Goal: Information Seeking & Learning: Find specific fact

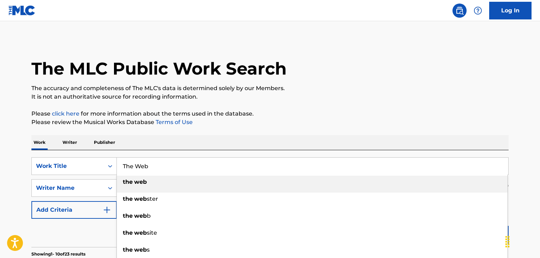
scroll to position [71, 0]
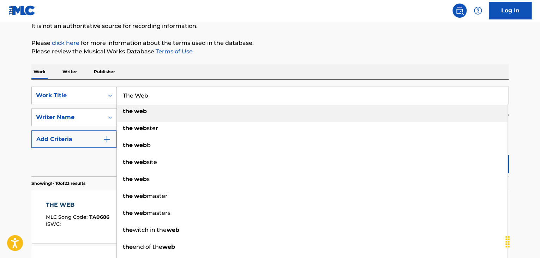
click at [89, 82] on div "SearchWithCriteria836e2785-0c01-4d3a-8231-f79d626062a8 Work Title The Web the w…" at bounding box center [269, 127] width 477 height 97
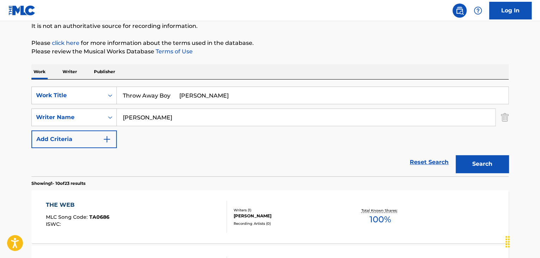
drag, startPoint x: 158, startPoint y: 94, endPoint x: 313, endPoint y: 99, distance: 154.4
click at [313, 99] on input "Throw Away Boy [PERSON_NAME]" at bounding box center [313, 95] width 392 height 17
type input "Throw Away"
drag, startPoint x: 159, startPoint y: 118, endPoint x: 1, endPoint y: 110, distance: 158.4
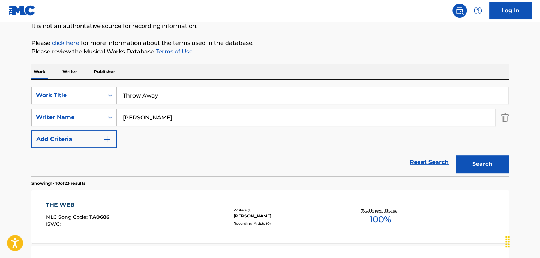
paste input "Boy [PERSON_NAME]"
type input "Boy [PERSON_NAME]"
click at [492, 170] on button "Search" at bounding box center [482, 164] width 53 height 18
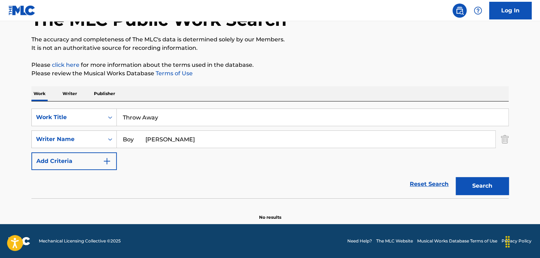
scroll to position [49, 0]
click at [117, 126] on div "Throw Away" at bounding box center [313, 117] width 392 height 17
drag, startPoint x: 198, startPoint y: 115, endPoint x: 100, endPoint y: 121, distance: 97.7
click at [100, 121] on div "SearchWithCriteria836e2785-0c01-4d3a-8231-f79d626062a8 Work Title Throw Away" at bounding box center [269, 117] width 477 height 18
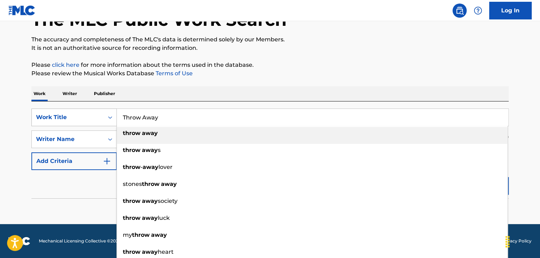
paste input "ill The Cows Come Home [PERSON_NAME]"
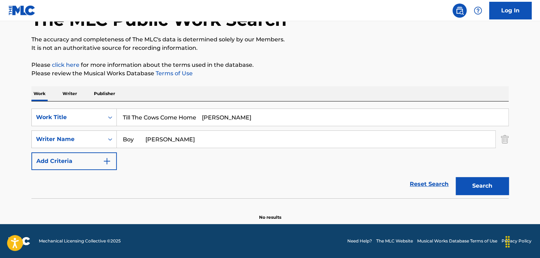
drag, startPoint x: 207, startPoint y: 116, endPoint x: 303, endPoint y: 124, distance: 96.4
click at [291, 123] on input "Till The Cows Come Home [PERSON_NAME]" at bounding box center [313, 117] width 392 height 17
type input "Till The Cows Come Home"
drag, startPoint x: 28, startPoint y: 135, endPoint x: 0, endPoint y: 128, distance: 29.0
click at [0, 132] on main "The MLC Public Work Search The accuracy and completeness of The MLC's data is d…" at bounding box center [270, 97] width 540 height 251
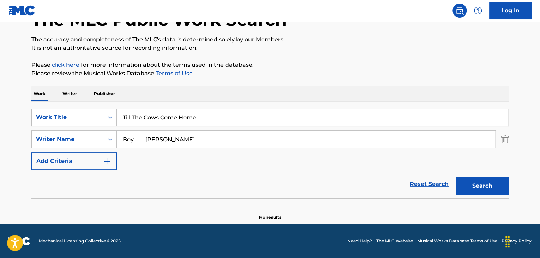
paste input "[PERSON_NAME]"
type input "[PERSON_NAME]"
click at [492, 185] on button "Search" at bounding box center [482, 186] width 53 height 18
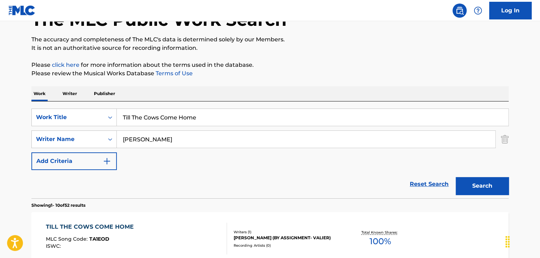
scroll to position [84, 0]
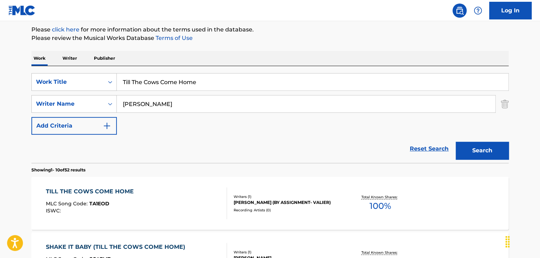
click at [149, 184] on div "TILL THE COWS COME HOME MLC Song Code : TA1EOD ISWC : Writers ( 1 ) [PERSON_NAM…" at bounding box center [269, 203] width 477 height 53
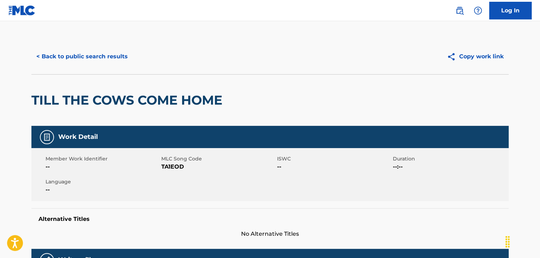
click at [102, 58] on button "< Back to public search results" at bounding box center [81, 57] width 101 height 18
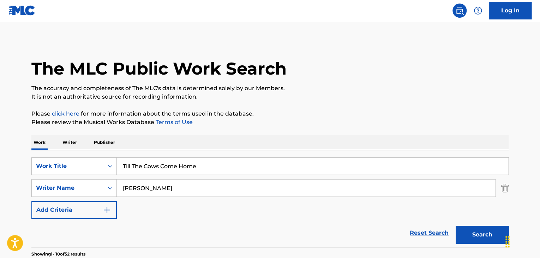
scroll to position [84, 0]
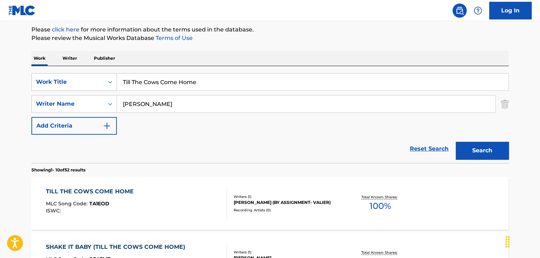
paste input "o Love Again [PERSON_NAME]"
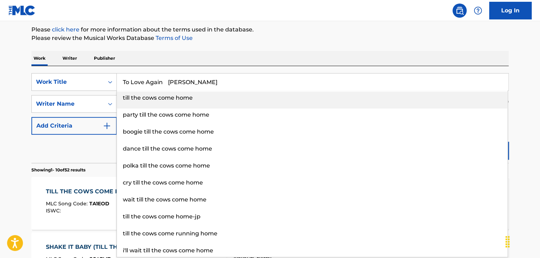
drag, startPoint x: 168, startPoint y: 81, endPoint x: 263, endPoint y: 90, distance: 95.8
click at [263, 90] on div "To Love Again [PERSON_NAME] till the cows come home party till the cows come ho…" at bounding box center [313, 81] width 392 height 17
click at [226, 78] on input "To Love Again [PERSON_NAME]" at bounding box center [313, 81] width 392 height 17
drag, startPoint x: 188, startPoint y: 82, endPoint x: 170, endPoint y: 83, distance: 17.7
click at [170, 83] on input "To Love Again [PERSON_NAME]" at bounding box center [313, 81] width 392 height 17
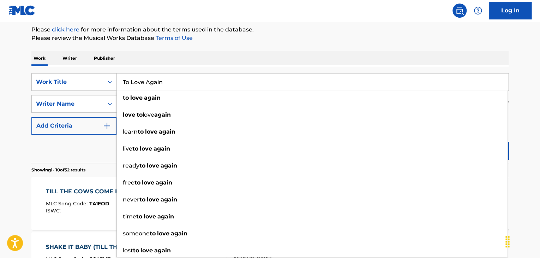
type input "To Love Again"
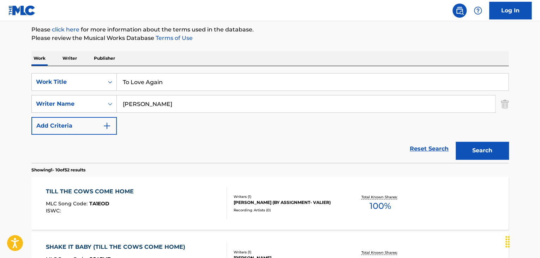
click at [178, 61] on div "Work Writer Publisher" at bounding box center [269, 58] width 477 height 15
drag, startPoint x: 176, startPoint y: 104, endPoint x: 70, endPoint y: 105, distance: 106.3
click at [70, 105] on div "SearchWithCriteria42f831ac-0aa8-4cac-9235-ce617fd9b67c Writer Name [PERSON_NAME]" at bounding box center [269, 104] width 477 height 18
paste input "[PERSON_NAME]"
type input "[PERSON_NAME]"
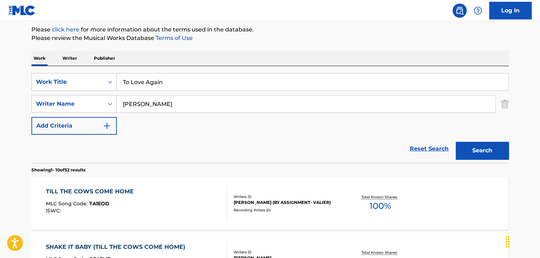
click at [480, 152] on button "Search" at bounding box center [482, 151] width 53 height 18
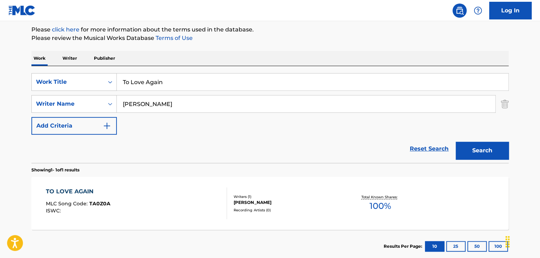
drag, startPoint x: 167, startPoint y: 78, endPoint x: 82, endPoint y: 72, distance: 85.3
click at [88, 72] on div "SearchWithCriteria836e2785-0c01-4d3a-8231-f79d626062a8 Work Title To Love Again…" at bounding box center [269, 114] width 477 height 97
paste input "[PERSON_NAME]"
type input "[PERSON_NAME]"
drag, startPoint x: 174, startPoint y: 102, endPoint x: 55, endPoint y: 90, distance: 119.3
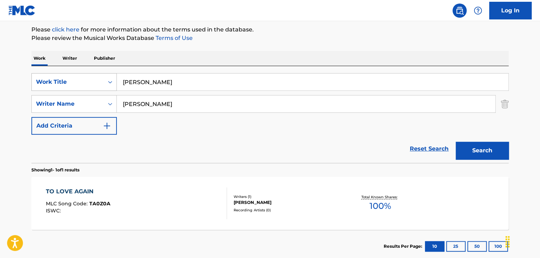
click at [55, 90] on div "SearchWithCriteria836e2785-0c01-4d3a-8231-f79d626062a8 Work Title [PERSON_NAME]…" at bounding box center [269, 103] width 477 height 61
paste input "[PERSON_NAME]"
type input "[PERSON_NAME]"
drag, startPoint x: 125, startPoint y: 84, endPoint x: 63, endPoint y: 78, distance: 62.9
click at [88, 84] on div "SearchWithCriteria836e2785-0c01-4d3a-8231-f79d626062a8 Work Title [PERSON_NAME]" at bounding box center [269, 82] width 477 height 18
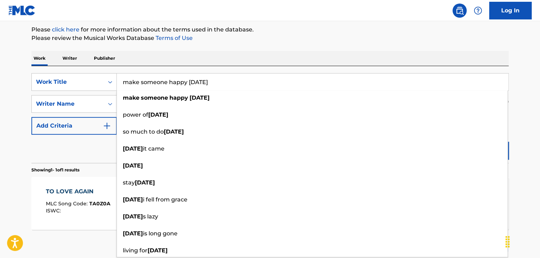
drag, startPoint x: 224, startPoint y: 81, endPoint x: 0, endPoint y: 46, distance: 227.0
click at [0, 48] on main "The MLC Public Work Search The accuracy and completeness of The MLC's data is d…" at bounding box center [270, 101] width 540 height 329
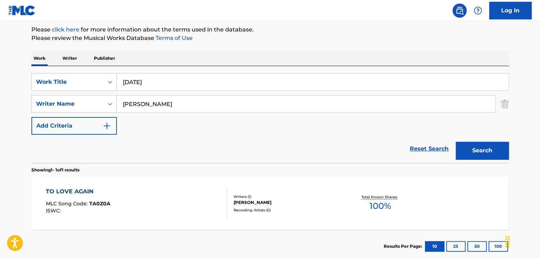
click at [525, 120] on main "The MLC Public Work Search The accuracy and completeness of The MLC's data is d…" at bounding box center [270, 101] width 540 height 329
click at [492, 154] on button "Search" at bounding box center [482, 151] width 53 height 18
paste input "Told You Once-Told You Twice"
drag, startPoint x: 102, startPoint y: 79, endPoint x: 49, endPoint y: 67, distance: 53.8
click at [49, 68] on div "SearchWithCriteria836e2785-0c01-4d3a-8231-f79d626062a8 Work Title Told You Once…" at bounding box center [269, 114] width 477 height 97
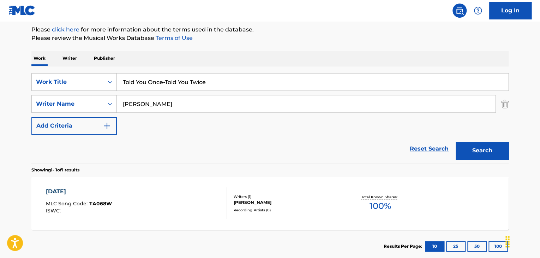
type input "Told You Once-Told You Twice"
drag, startPoint x: 170, startPoint y: 102, endPoint x: 64, endPoint y: 92, distance: 105.8
click at [65, 92] on div "SearchWithCriteria836e2785-0c01-4d3a-8231-f79d626062a8 Work Title Told You Once…" at bounding box center [269, 103] width 477 height 61
paste input "[PERSON_NAME]"
type input "[PERSON_NAME]"
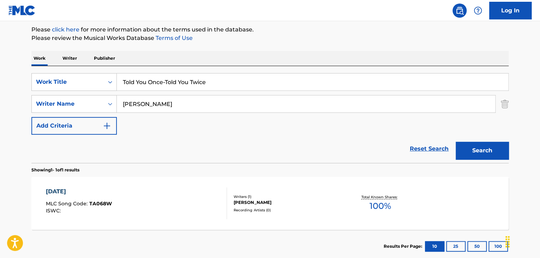
click at [499, 149] on button "Search" at bounding box center [482, 151] width 53 height 18
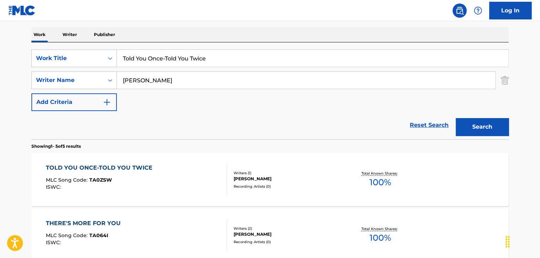
scroll to position [119, 0]
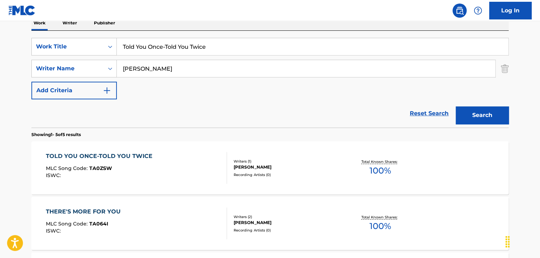
drag, startPoint x: 96, startPoint y: 27, endPoint x: 62, endPoint y: 25, distance: 33.9
click at [64, 25] on div "Work Writer Publisher SearchWithCriteria836e2785-0c01-4d3a-8231-f79d626062a8 Wo…" at bounding box center [269, 233] width 477 height 434
paste input "o Deaf To Hear You're Too Blind To See [PERSON_NAME]"
drag, startPoint x: 247, startPoint y: 46, endPoint x: 414, endPoint y: 61, distance: 167.8
click at [371, 57] on div "SearchWithCriteria836e2785-0c01-4d3a-8231-f79d626062a8 Work Title Too Deaf To H…" at bounding box center [269, 68] width 477 height 61
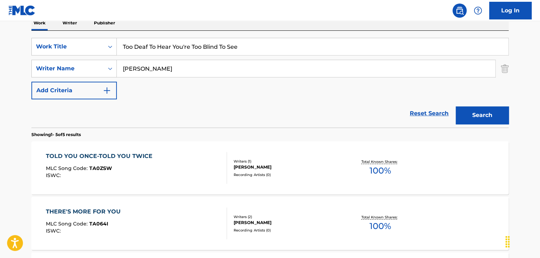
type input "Too Deaf To Hear You're Too Blind To See"
drag, startPoint x: 274, startPoint y: 68, endPoint x: 48, endPoint y: 64, distance: 226.1
click at [97, 64] on div "SearchWithCriteria42f831ac-0aa8-4cac-9235-ce617fd9b67c Writer Name [PERSON_NAME]" at bounding box center [269, 69] width 477 height 18
paste input "[PERSON_NAME] M"
type input "[PERSON_NAME]"
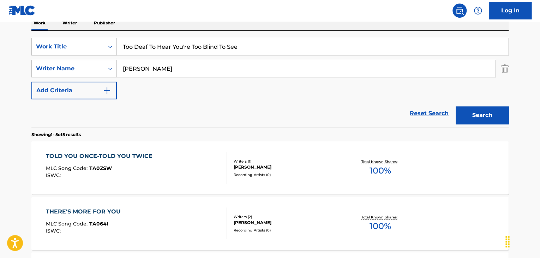
click at [507, 113] on button "Search" at bounding box center [482, 115] width 53 height 18
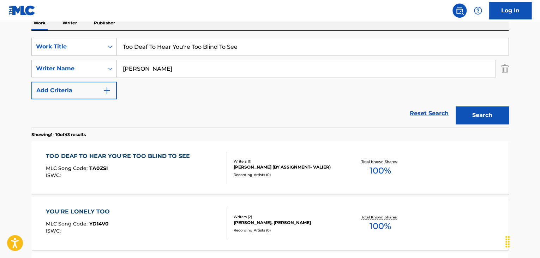
click at [202, 153] on div "TOO DEAF TO HEAR YOU'RE TOO BLIND TO SEE MLC Song Code : TA0ZSI ISWC :" at bounding box center [137, 168] width 182 height 32
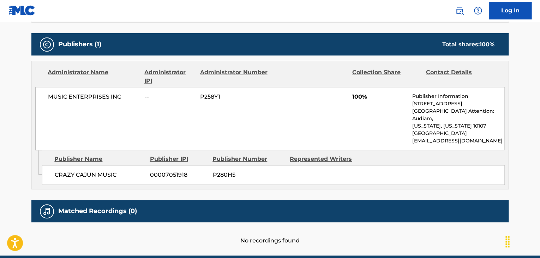
scroll to position [336, 0]
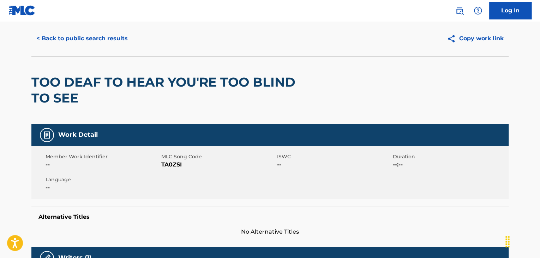
drag, startPoint x: 100, startPoint y: 38, endPoint x: 108, endPoint y: 38, distance: 8.1
click at [102, 38] on button "< Back to public search results" at bounding box center [81, 39] width 101 height 18
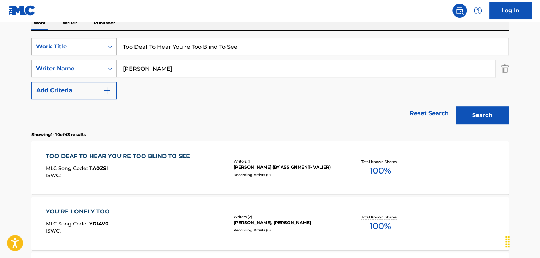
drag, startPoint x: 280, startPoint y: 45, endPoint x: 44, endPoint y: 40, distance: 235.6
click at [45, 40] on div "SearchWithCriteria836e2785-0c01-4d3a-8231-f79d626062a8 Work Title Too Deaf To H…" at bounding box center [269, 47] width 477 height 18
paste input "reat Your Daddy Well [PERSON_NAME]"
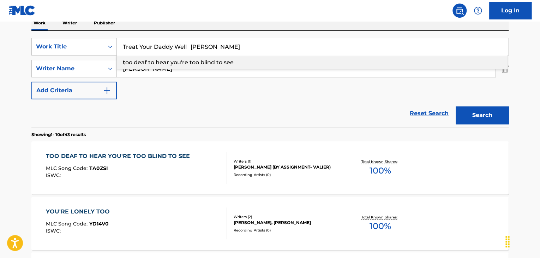
drag, startPoint x: 248, startPoint y: 45, endPoint x: 337, endPoint y: 52, distance: 89.6
click at [336, 49] on input "Treat Your Daddy Well [PERSON_NAME]" at bounding box center [313, 46] width 392 height 17
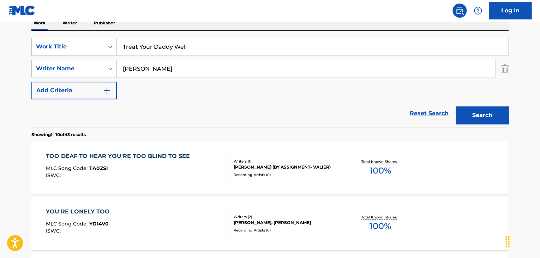
type input "Treat Your Daddy Well"
paste input "[PERSON_NAME]"
type input "[PERSON_NAME]"
click at [483, 117] on button "Search" at bounding box center [482, 115] width 53 height 18
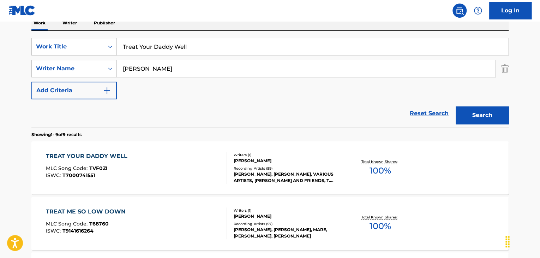
click at [165, 162] on div "TREAT YOUR DADDY WELL MLC Song Code : TVF0ZI ISWC : T7000741551" at bounding box center [137, 168] width 182 height 32
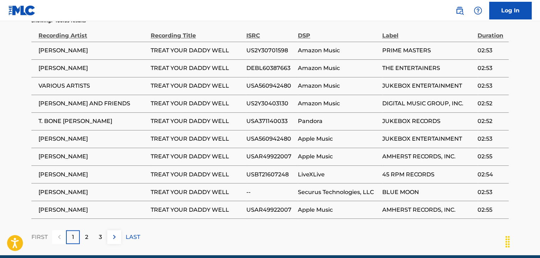
scroll to position [457, 0]
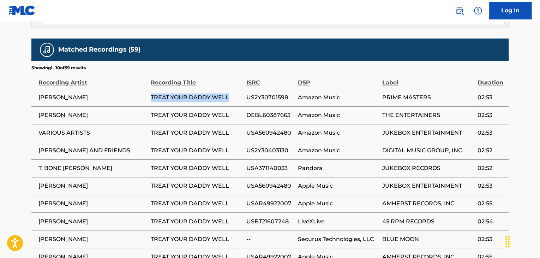
drag, startPoint x: 218, startPoint y: 89, endPoint x: 149, endPoint y: 92, distance: 68.2
click at [149, 92] on tr "[PERSON_NAME] TREAT YOUR DADDY WELL US2Y30701598 Amazon Music PRIME MASTERS 02:…" at bounding box center [269, 98] width 477 height 18
drag, startPoint x: 274, startPoint y: 91, endPoint x: 242, endPoint y: 92, distance: 31.8
click at [242, 92] on tr "[PERSON_NAME] TREAT YOUR DADDY WELL US2Y30701598 Amazon Music PRIME MASTERS 02:…" at bounding box center [269, 98] width 477 height 18
copy tr "US2Y30701598"
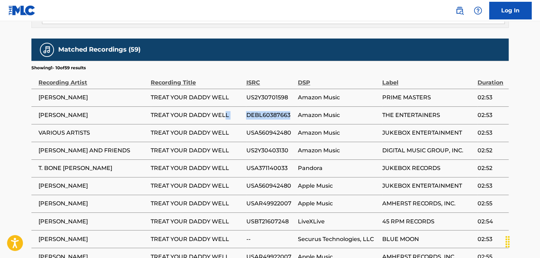
drag, startPoint x: 290, startPoint y: 106, endPoint x: 226, endPoint y: 109, distance: 63.6
click at [226, 109] on tr "[PERSON_NAME] TREAT YOUR DADDY WELL DEBL60387663 Amazon Music THE ENTERTAINERS …" at bounding box center [269, 115] width 477 height 18
click at [250, 38] on div "Matched Recordings (59)" at bounding box center [269, 49] width 477 height 22
drag, startPoint x: 257, startPoint y: 111, endPoint x: 236, endPoint y: 109, distance: 21.3
click at [236, 109] on tr "[PERSON_NAME] TREAT YOUR DADDY WELL DEBL60387663 Amazon Music THE ENTERTAINERS …" at bounding box center [269, 115] width 477 height 18
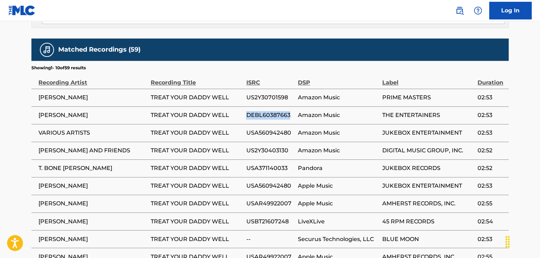
copy tr "DEBL60387663"
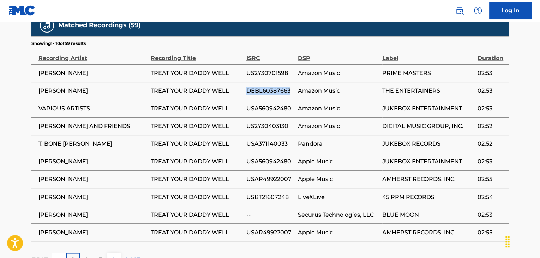
scroll to position [492, 0]
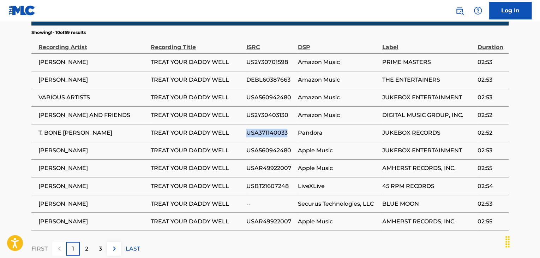
drag, startPoint x: 240, startPoint y: 127, endPoint x: 291, endPoint y: 125, distance: 50.2
click at [291, 125] on tr "T. BONE [PERSON_NAME] TREAT YOUR DADDY WELL USA371140033 Pandora JUKEBOX RECORD…" at bounding box center [269, 133] width 477 height 18
drag, startPoint x: 268, startPoint y: 144, endPoint x: 243, endPoint y: 146, distance: 25.5
click at [243, 146] on tr "[PERSON_NAME] TREAT YOUR DADDY WELL USA560942480 Apple Music JUKEBOX ENTERTAINM…" at bounding box center [269, 151] width 477 height 18
copy tr "USA560942480"
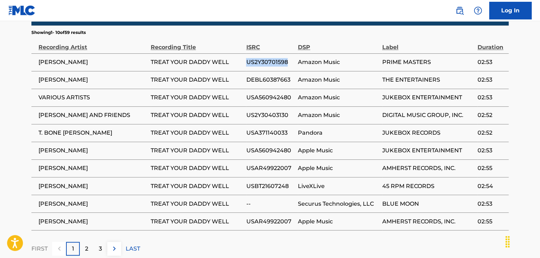
drag, startPoint x: 289, startPoint y: 57, endPoint x: 243, endPoint y: 60, distance: 46.1
click at [243, 60] on tr "[PERSON_NAME] TREAT YOUR DADDY WELL US2Y30701598 Amazon Music PRIME MASTERS 02:…" at bounding box center [269, 62] width 477 height 18
copy tr "US2Y30701598"
drag, startPoint x: 268, startPoint y: 70, endPoint x: 240, endPoint y: 72, distance: 27.6
click at [240, 72] on tr "[PERSON_NAME] TREAT YOUR DADDY WELL DEBL60387663 Amazon Music THE ENTERTAINERS …" at bounding box center [269, 80] width 477 height 18
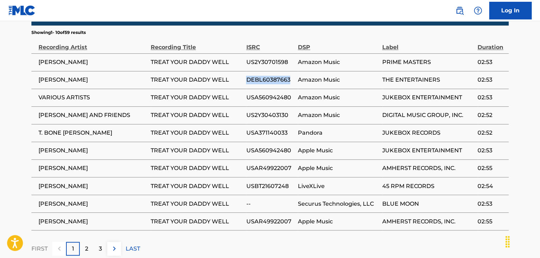
copy tr "DEBL60387663"
drag, startPoint x: 291, startPoint y: 213, endPoint x: 239, endPoint y: 212, distance: 52.3
click at [239, 212] on tr "[PERSON_NAME] TREAT YOUR DADDY WELL USAR49922007 Apple Music AMHERST RECORDS, I…" at bounding box center [269, 221] width 477 height 18
copy tr "USAR49922007"
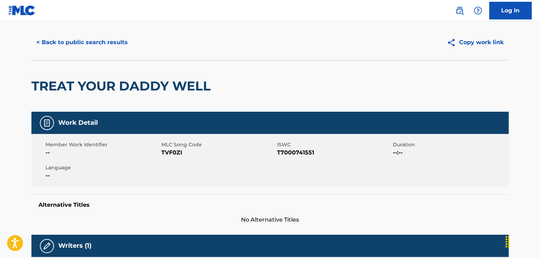
scroll to position [0, 0]
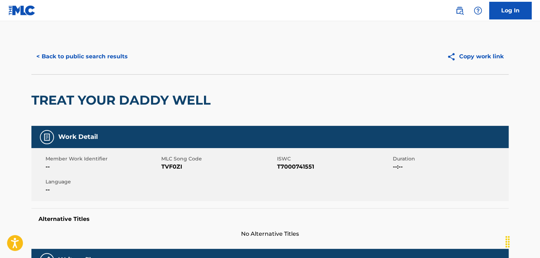
click at [77, 61] on button "< Back to public search results" at bounding box center [81, 57] width 101 height 18
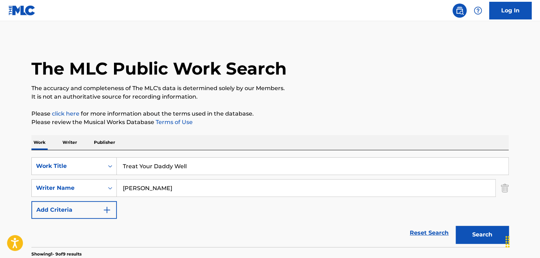
scroll to position [119, 0]
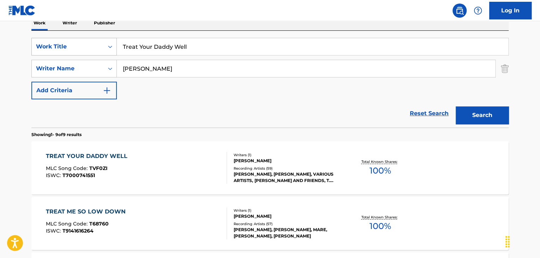
drag, startPoint x: 258, startPoint y: 44, endPoint x: 57, endPoint y: 51, distance: 201.1
click at [68, 50] on div "SearchWithCriteria836e2785-0c01-4d3a-8231-f79d626062a8 Work Title Treat Your Da…" at bounding box center [269, 47] width 477 height 18
paste input "wo Heart Harmony [PERSON_NAME]"
drag, startPoint x: 185, startPoint y: 42, endPoint x: 326, endPoint y: 49, distance: 141.1
click at [324, 49] on input "Two Heart Harmony [PERSON_NAME]" at bounding box center [313, 46] width 392 height 17
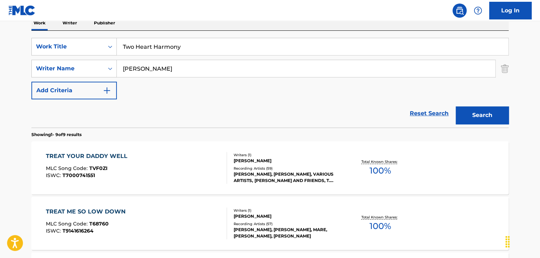
type input "Two Heart Harmony"
drag, startPoint x: 209, startPoint y: 68, endPoint x: 0, endPoint y: 64, distance: 208.8
paste input "[PERSON_NAME]"
drag, startPoint x: 167, startPoint y: 67, endPoint x: 153, endPoint y: 67, distance: 14.8
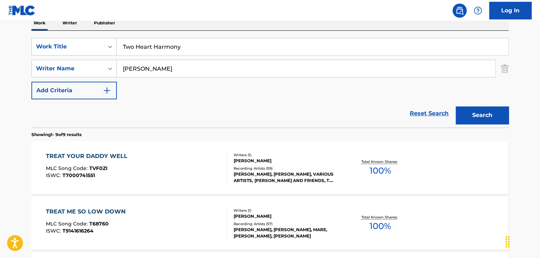
click at [153, 67] on input "[PERSON_NAME]" at bounding box center [306, 68] width 379 height 17
drag, startPoint x: 170, startPoint y: 70, endPoint x: 147, endPoint y: 65, distance: 23.0
click at [147, 65] on input "[PERSON_NAME]" at bounding box center [306, 68] width 379 height 17
type input "[PERSON_NAME]"
click at [484, 118] on button "Search" at bounding box center [482, 115] width 53 height 18
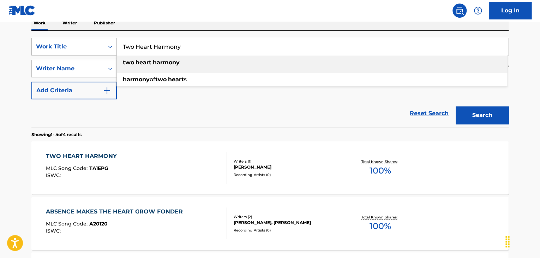
drag, startPoint x: 101, startPoint y: 41, endPoint x: 65, endPoint y: 49, distance: 36.2
click at [80, 40] on div "SearchWithCriteria836e2785-0c01-4d3a-8231-f79d626062a8 Work Title Two Heart Har…" at bounding box center [269, 47] width 477 height 18
